Goal: Task Accomplishment & Management: Use online tool/utility

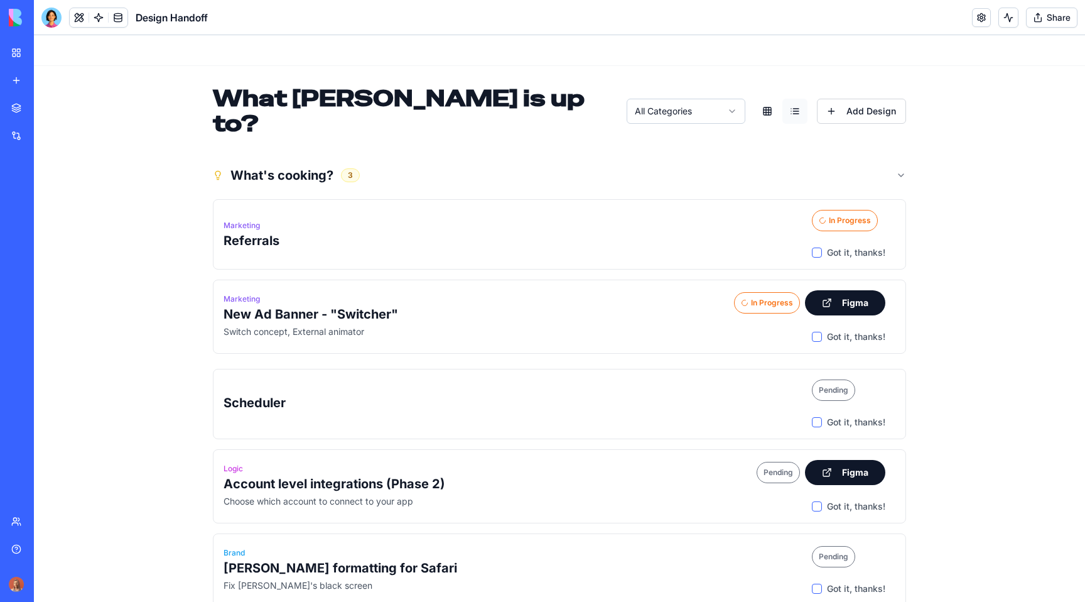
click at [229, 57] on header at bounding box center [559, 50] width 1051 height 31
click at [16, 50] on link "My workspace" at bounding box center [29, 52] width 50 height 25
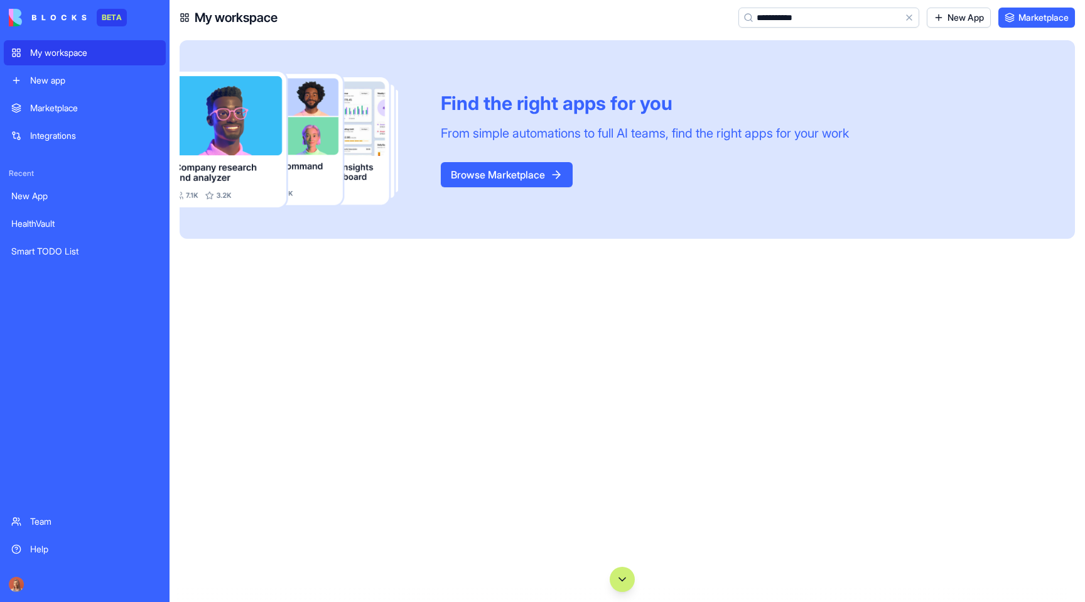
type input "**********"
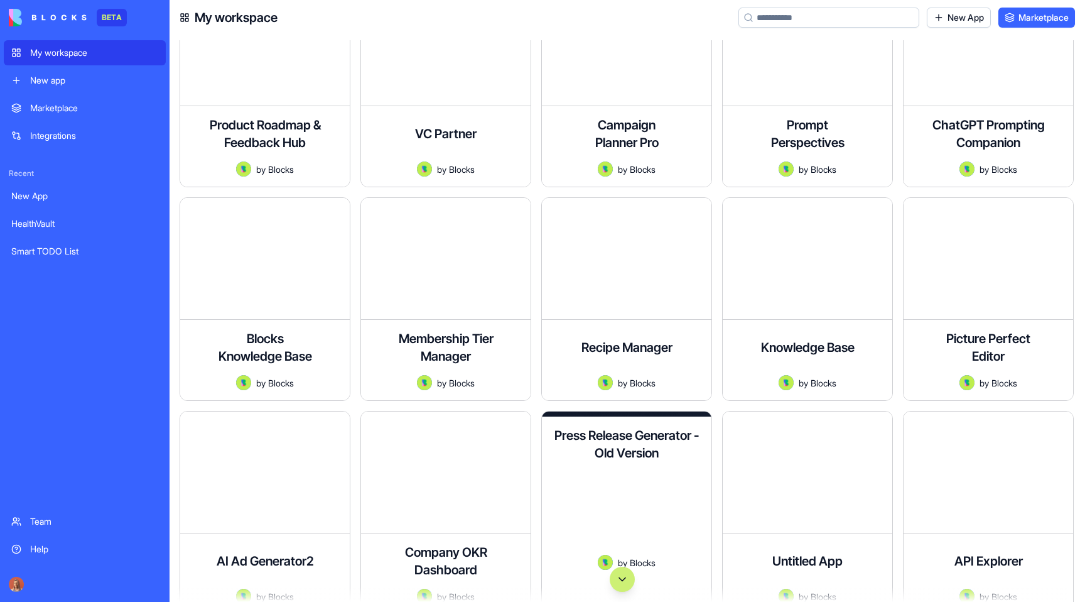
click at [620, 576] on button "Scroll to bottom" at bounding box center [622, 578] width 25 height 25
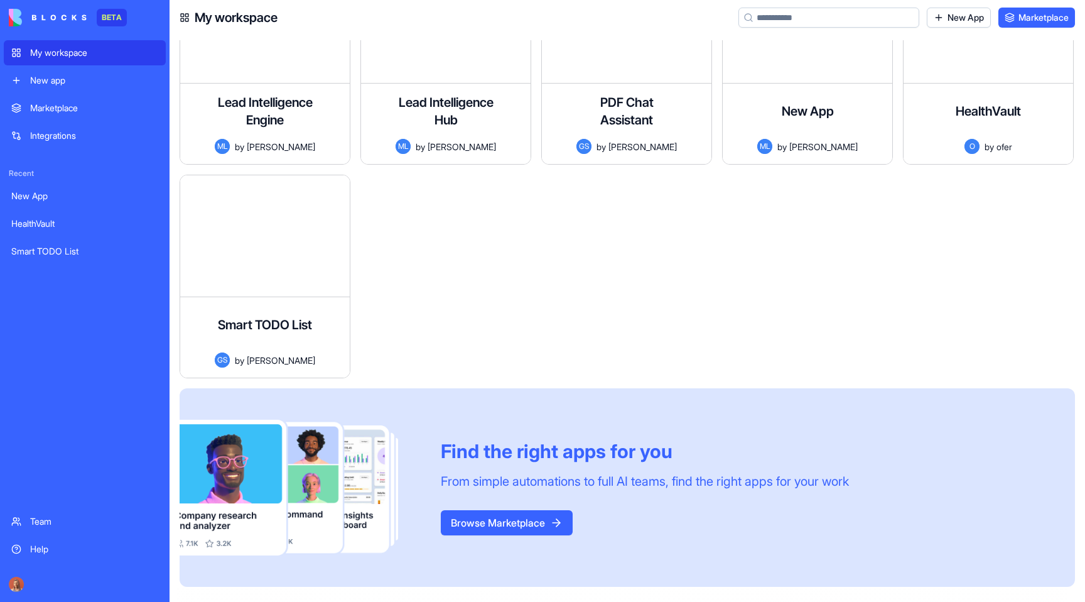
scroll to position [70285, 0]
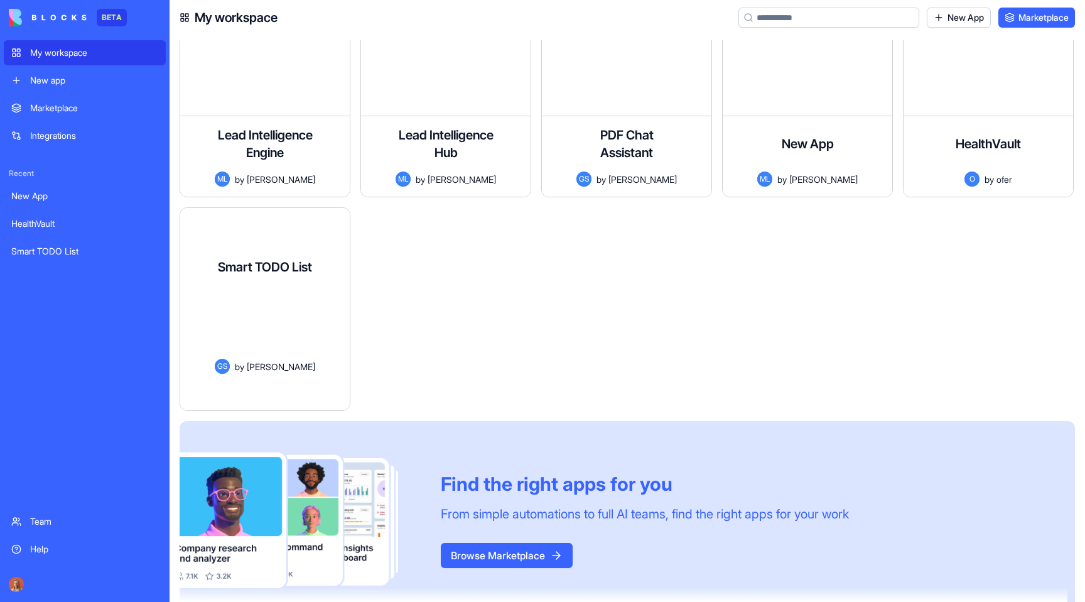
click at [291, 360] on span "[PERSON_NAME]" at bounding box center [281, 366] width 68 height 13
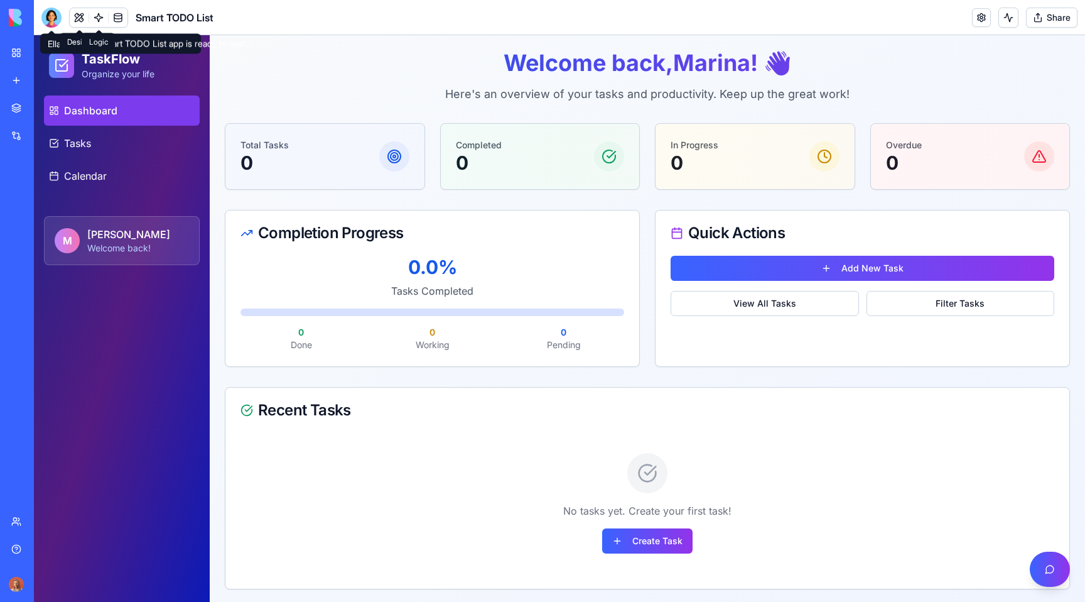
click at [106, 23] on link at bounding box center [98, 17] width 19 height 19
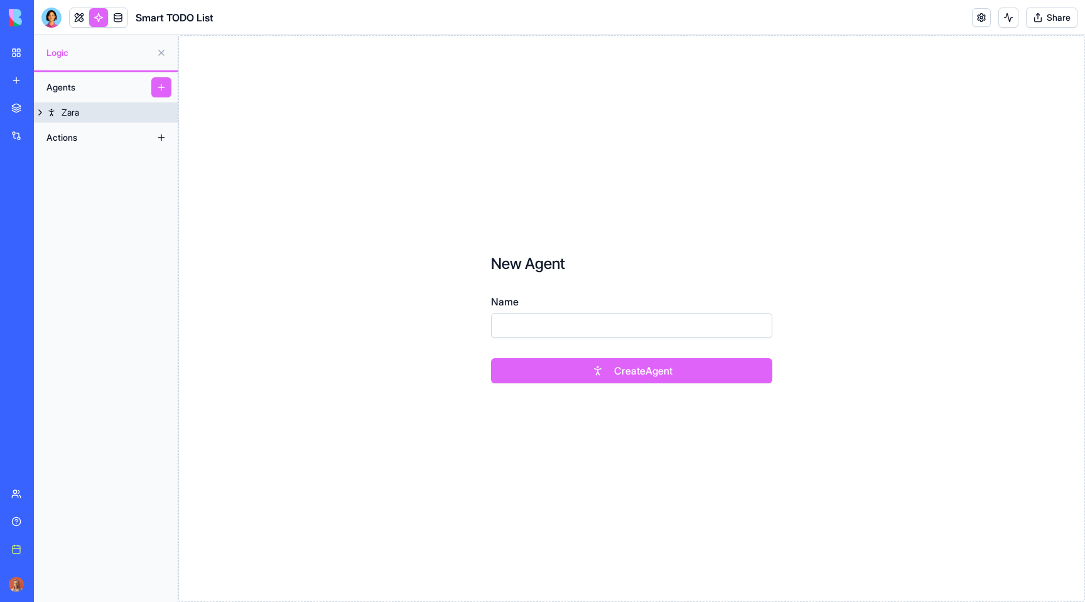
click at [116, 111] on link "Zara" at bounding box center [106, 112] width 144 height 20
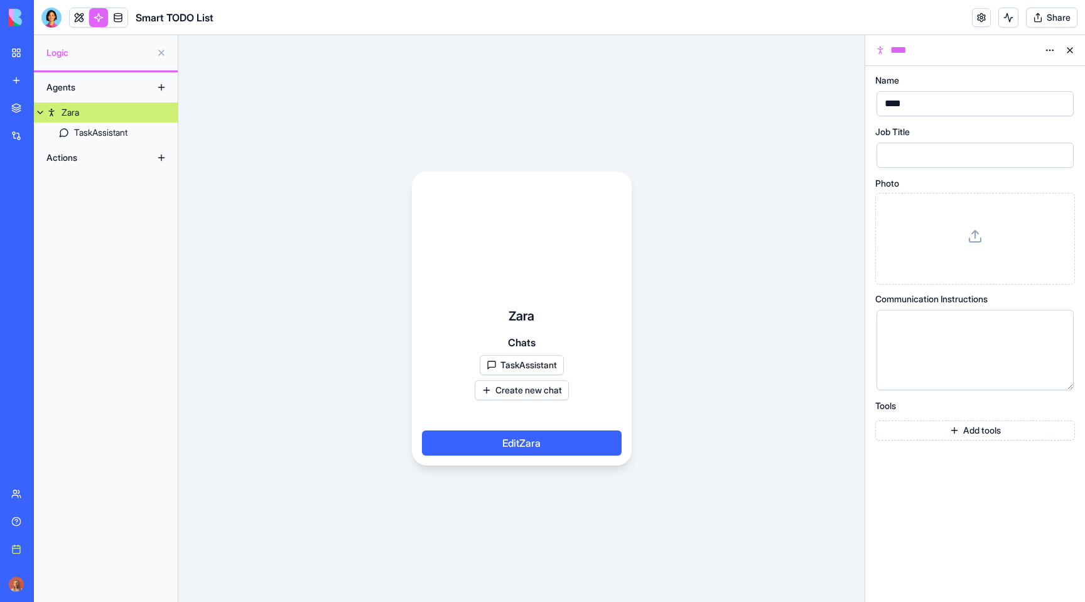
click at [528, 367] on button "TaskAssistant" at bounding box center [522, 365] width 84 height 20
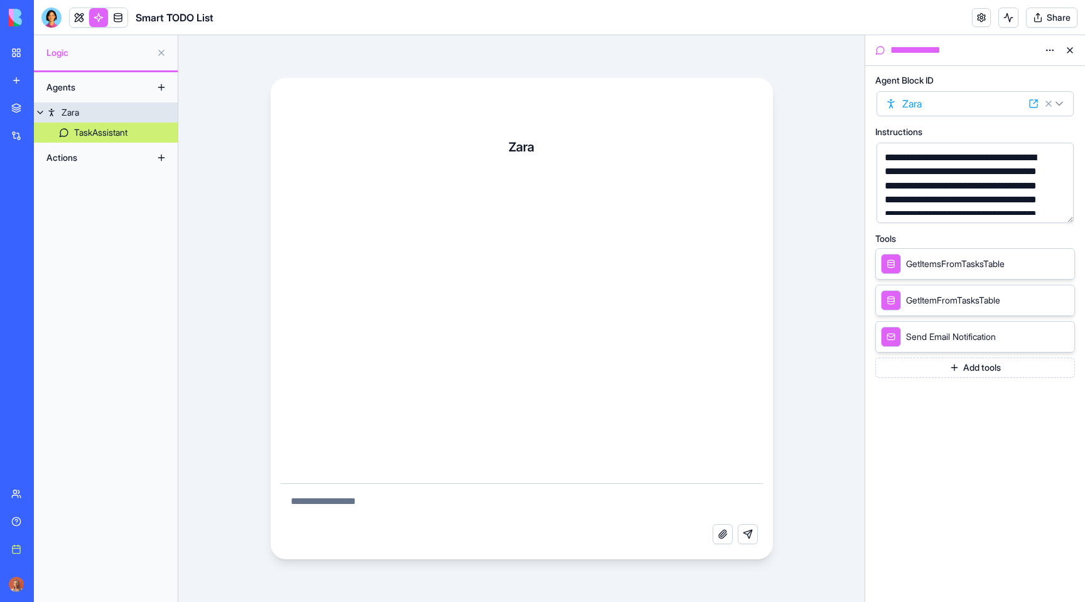
click at [102, 112] on link "Zara" at bounding box center [106, 112] width 144 height 20
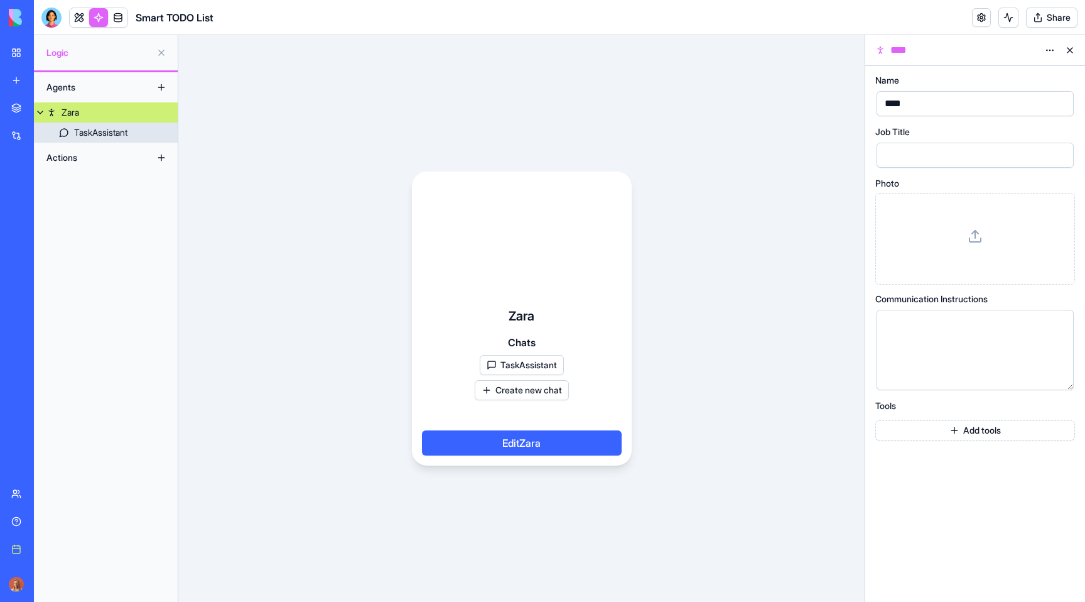
click at [126, 128] on div "TaskAssistant" at bounding box center [100, 132] width 53 height 13
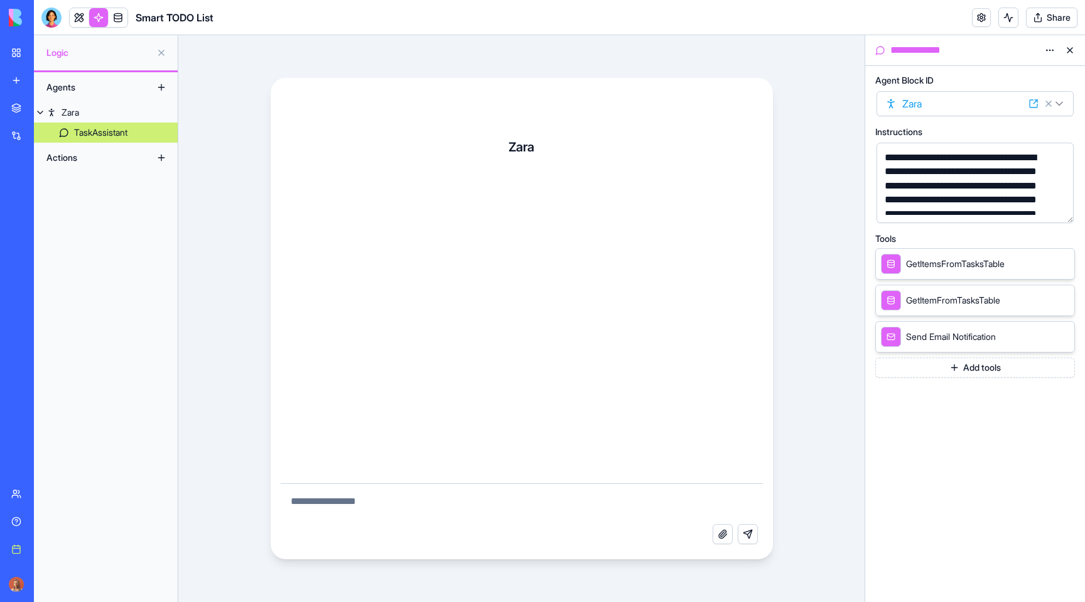
click at [114, 89] on div "Agents" at bounding box center [90, 87] width 100 height 20
click at [110, 109] on link "Zara" at bounding box center [106, 112] width 144 height 20
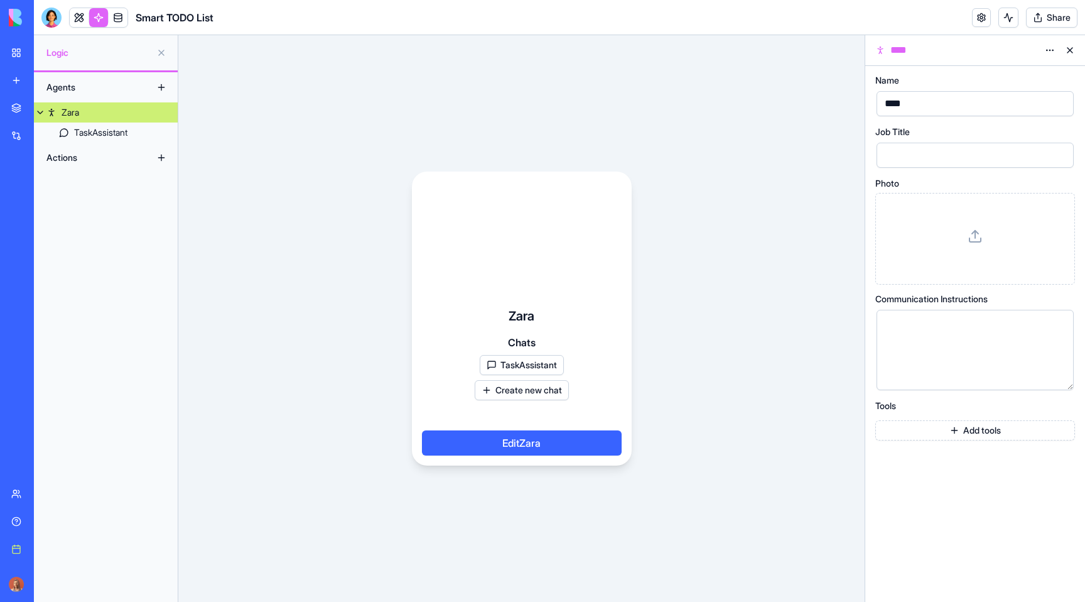
click at [973, 246] on div at bounding box center [975, 238] width 178 height 70
